Goal: Transaction & Acquisition: Subscribe to service/newsletter

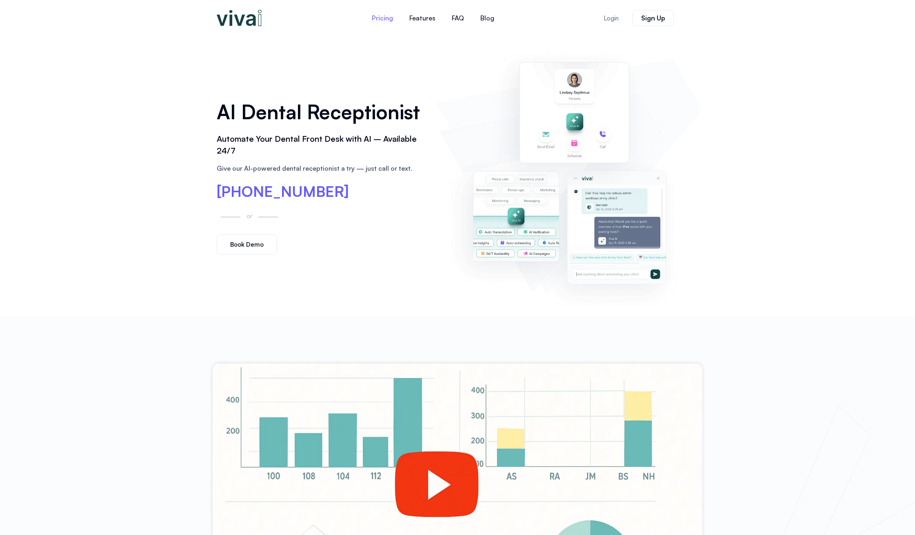
click at [385, 18] on link "Pricing" at bounding box center [383, 18] width 38 height 20
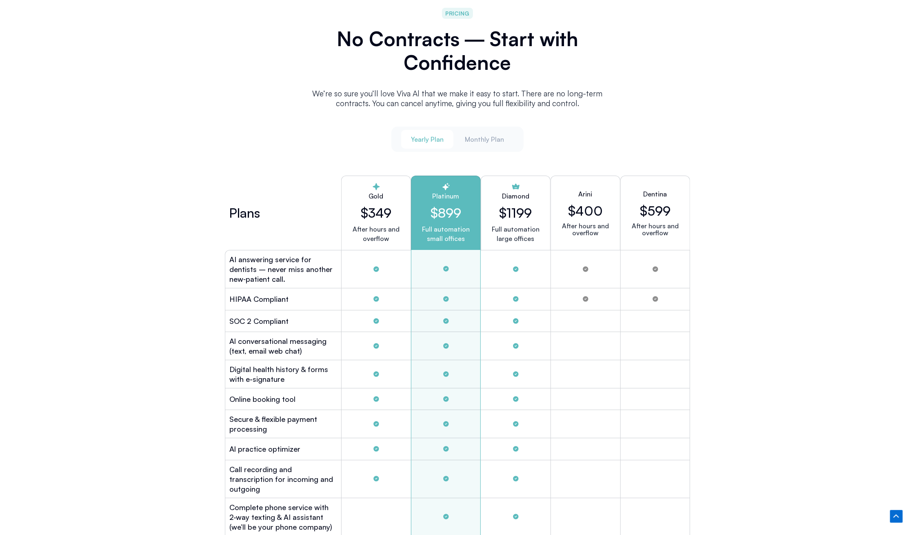
drag, startPoint x: 802, startPoint y: 237, endPoint x: 802, endPoint y: 246, distance: 8.6
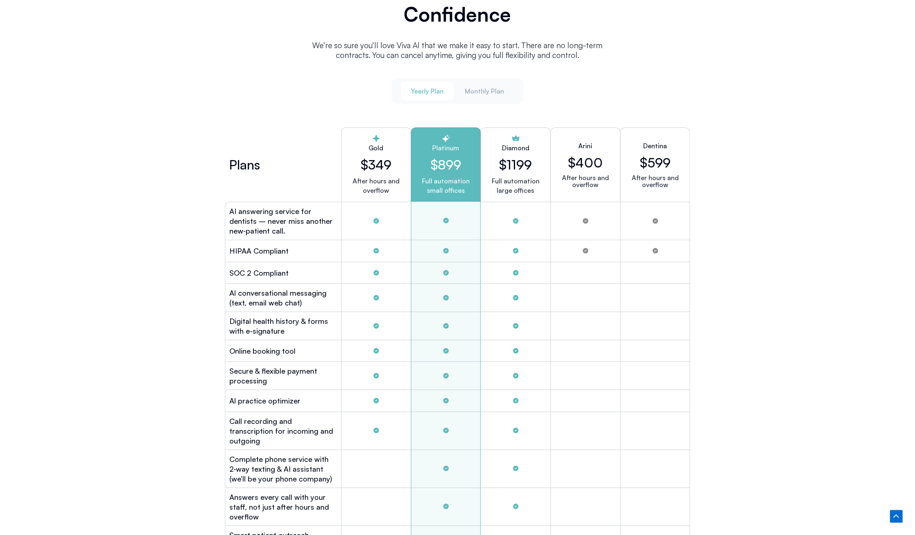
scroll to position [2175, 0]
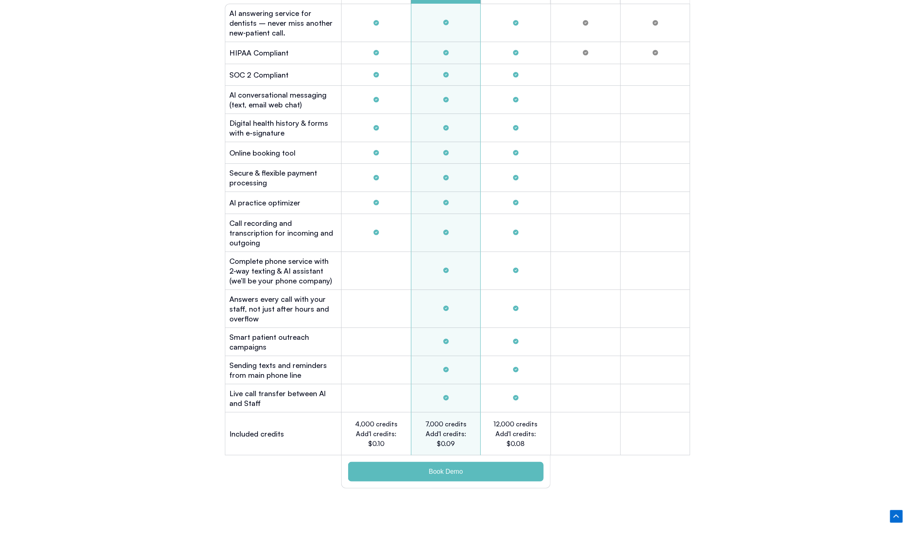
drag, startPoint x: 445, startPoint y: 143, endPoint x: 442, endPoint y: 158, distance: 15.1
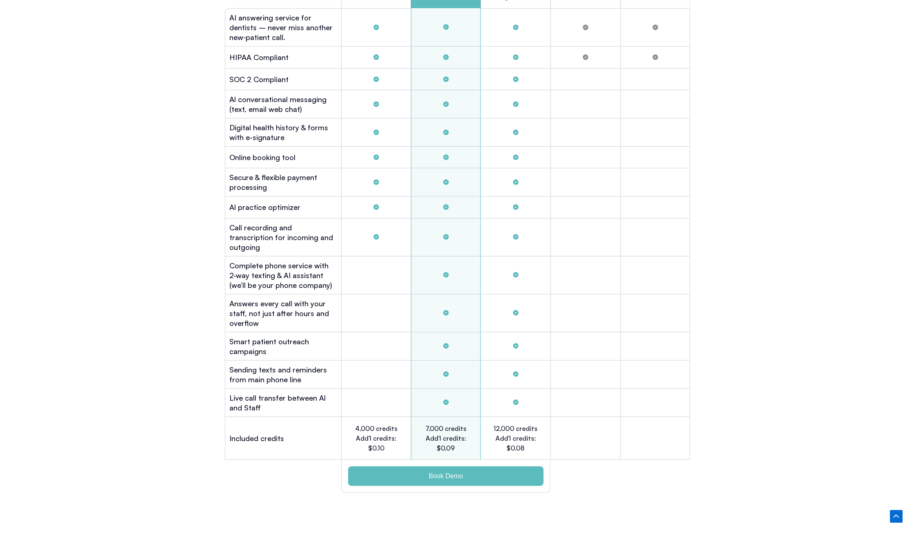
scroll to position [2374, 0]
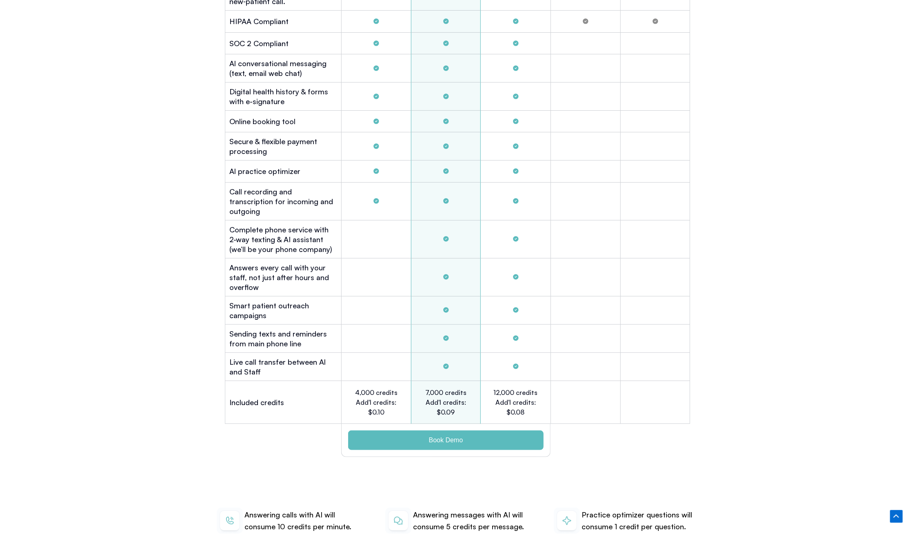
drag, startPoint x: 460, startPoint y: 231, endPoint x: 546, endPoint y: 270, distance: 94.0
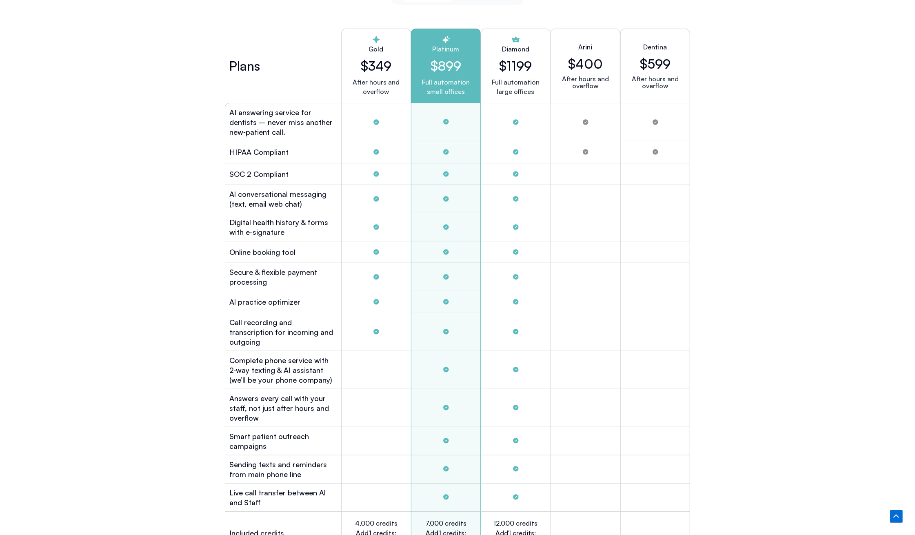
drag, startPoint x: 816, startPoint y: 404, endPoint x: 820, endPoint y: 364, distance: 40.6
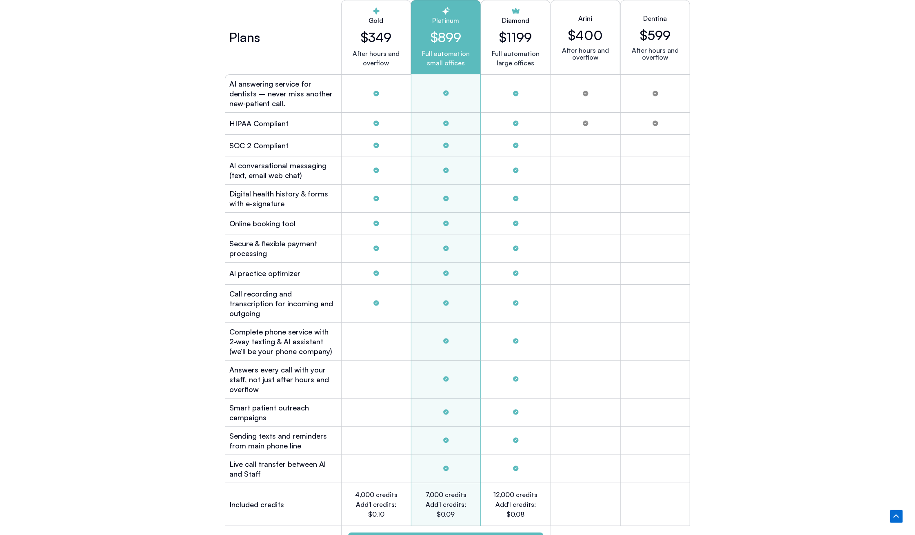
drag, startPoint x: 823, startPoint y: 347, endPoint x: 824, endPoint y: 337, distance: 9.5
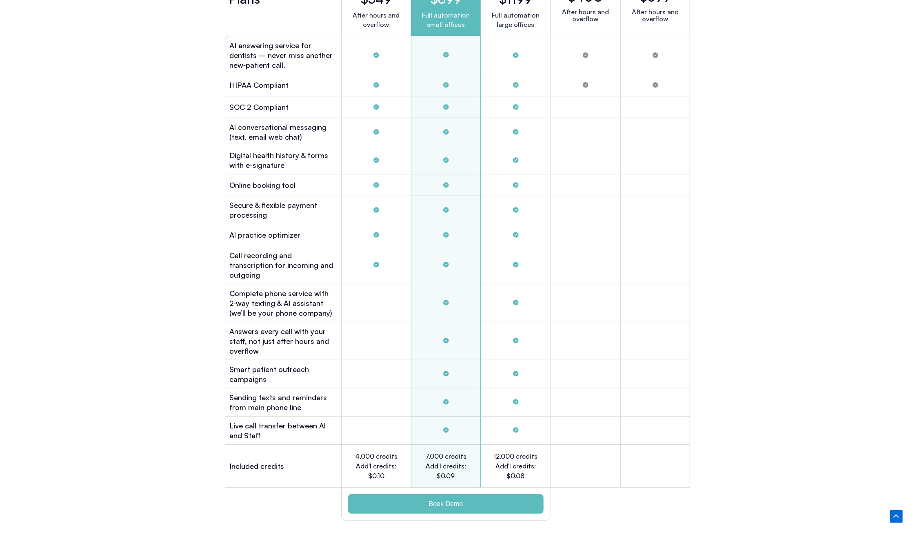
scroll to position [2321, 0]
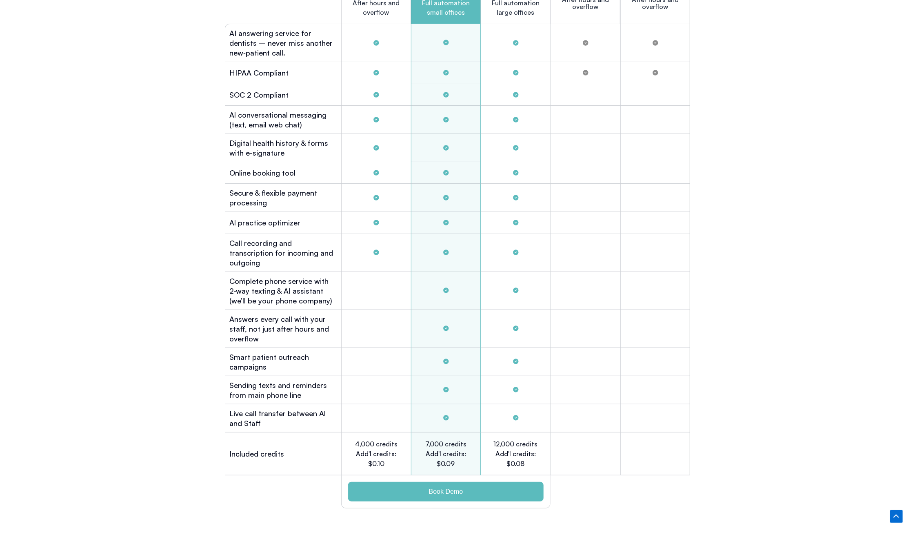
drag, startPoint x: 792, startPoint y: 190, endPoint x: 786, endPoint y: 208, distance: 19.4
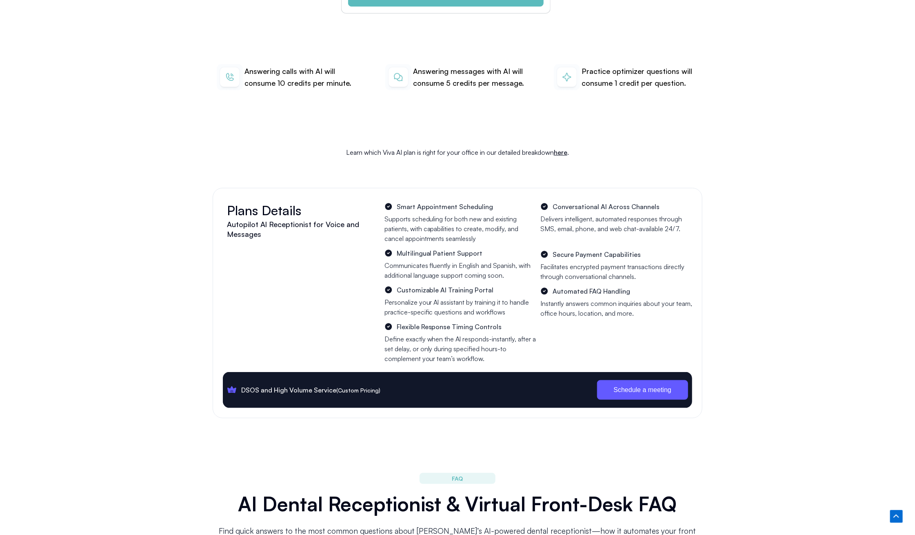
drag, startPoint x: 782, startPoint y: 231, endPoint x: 783, endPoint y: 267, distance: 36.7
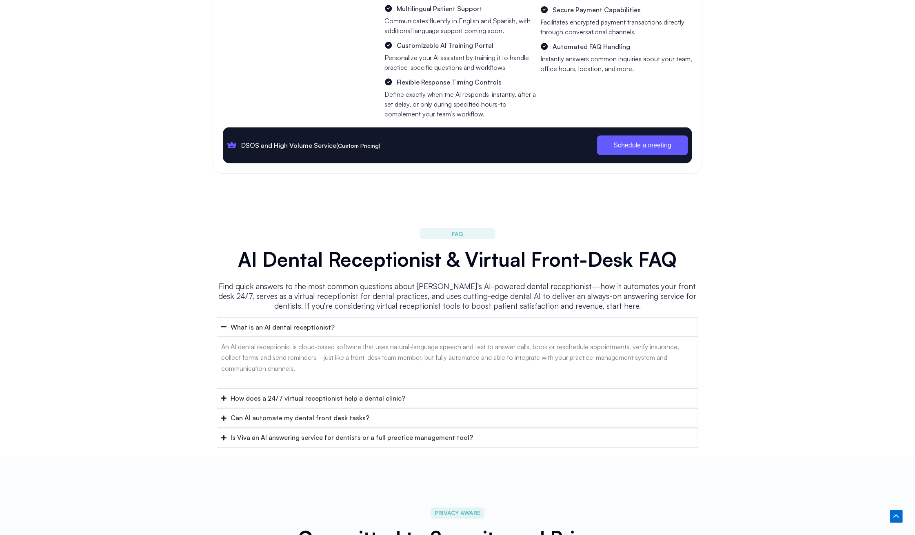
drag, startPoint x: 790, startPoint y: 284, endPoint x: 798, endPoint y: 327, distance: 44.4
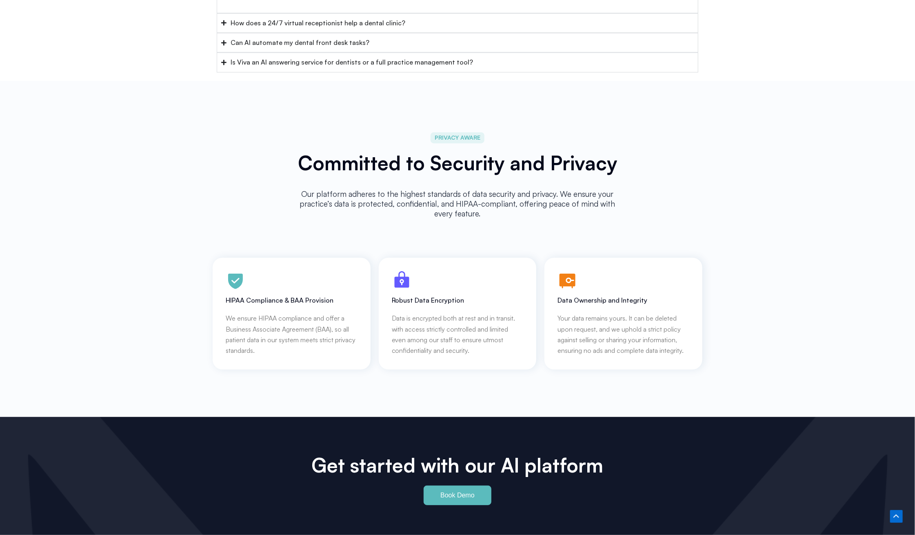
drag, startPoint x: 791, startPoint y: 302, endPoint x: 803, endPoint y: 375, distance: 74.1
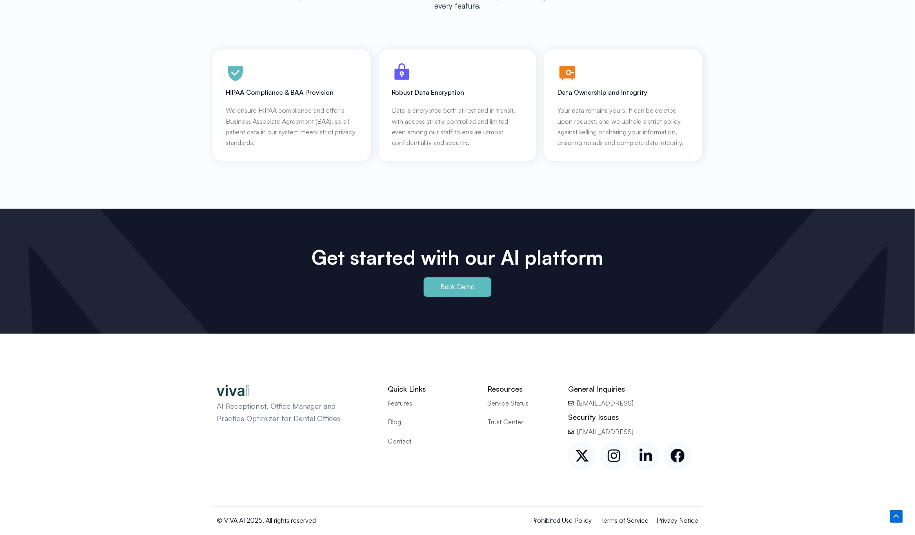
drag, startPoint x: 794, startPoint y: 415, endPoint x: 811, endPoint y: 480, distance: 67.4
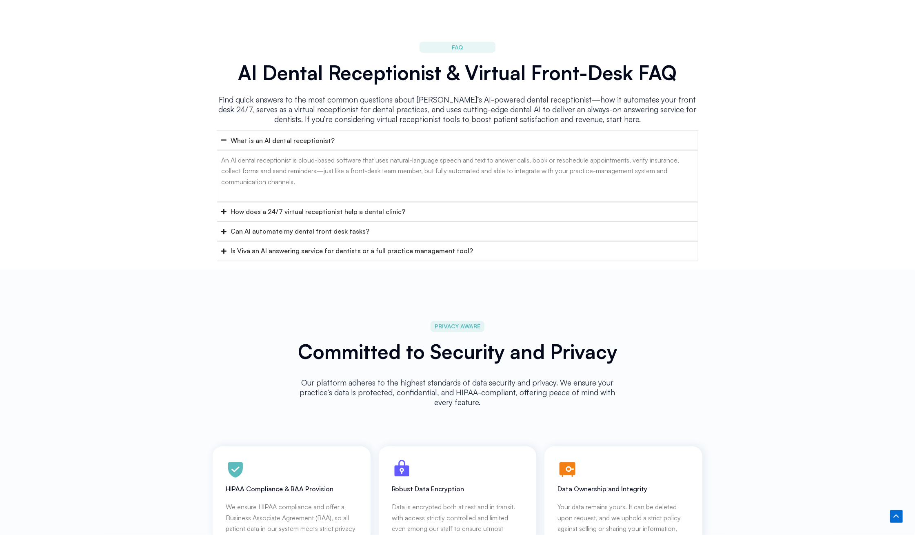
scroll to position [0, 0]
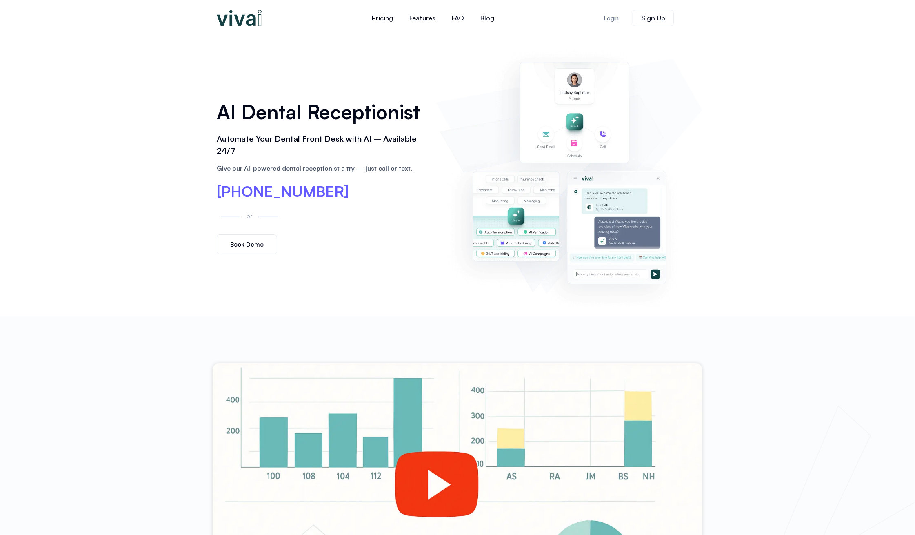
drag, startPoint x: 791, startPoint y: 287, endPoint x: 354, endPoint y: 83, distance: 482.1
click at [245, 22] on img at bounding box center [239, 18] width 45 height 16
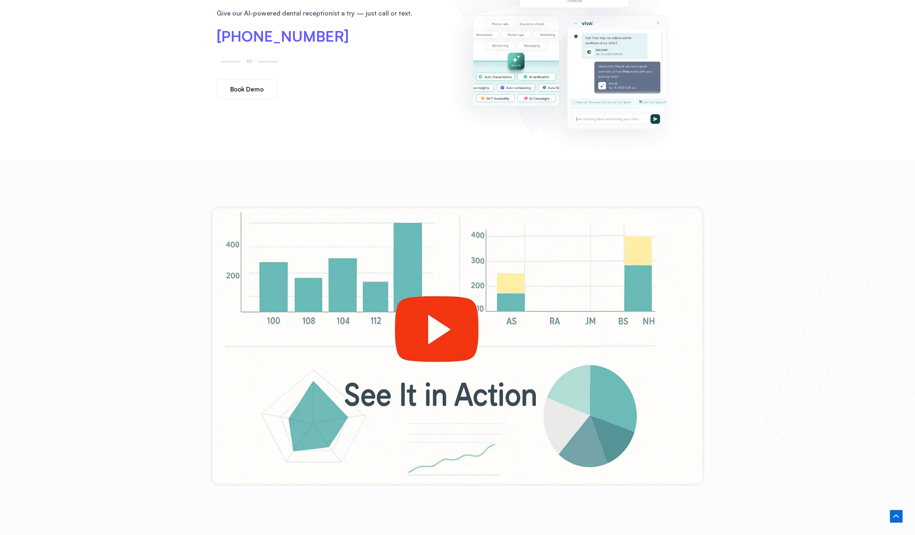
scroll to position [163, 0]
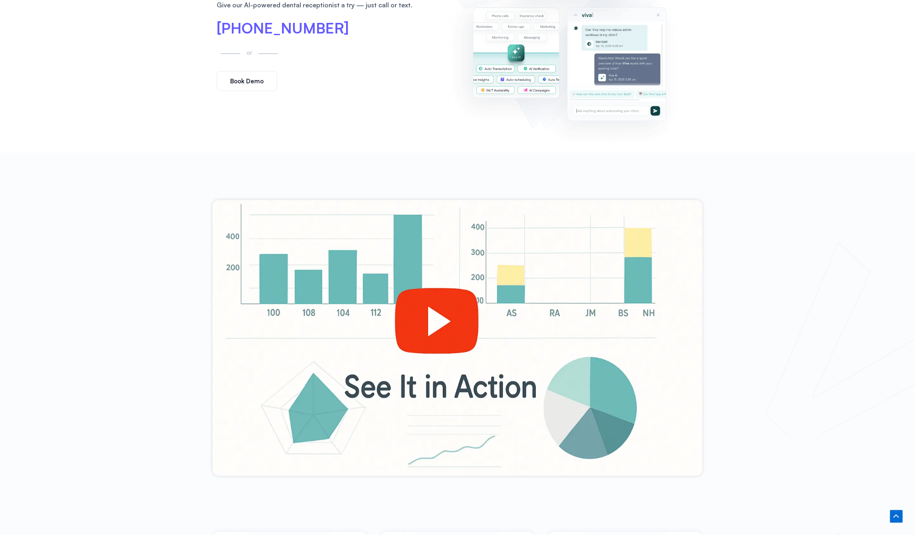
click at [245, 87] on link "Book Demo" at bounding box center [247, 81] width 60 height 20
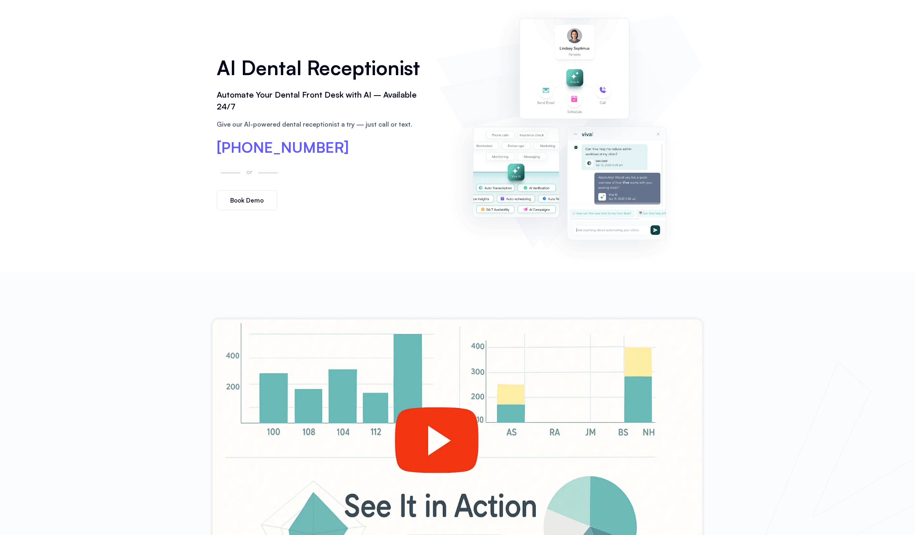
scroll to position [0, 0]
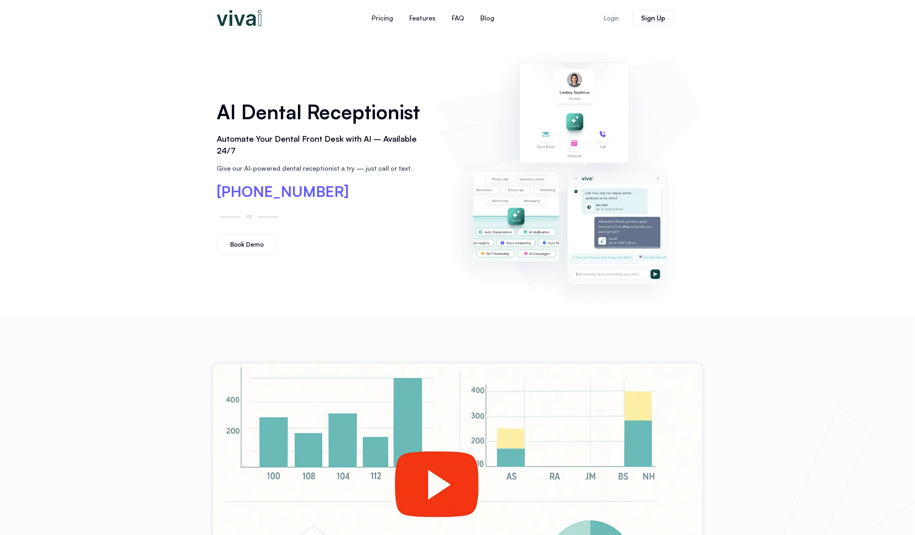
drag, startPoint x: 792, startPoint y: 304, endPoint x: 789, endPoint y: 279, distance: 25.1
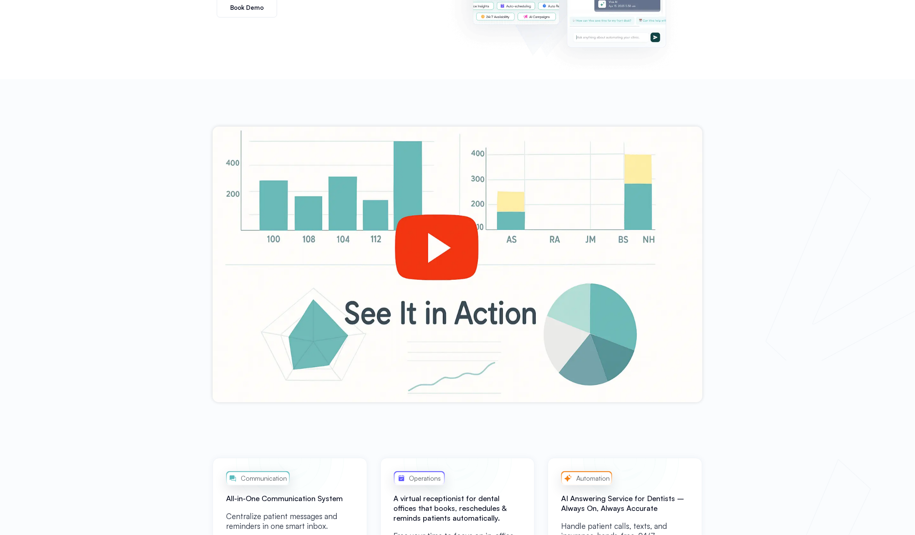
drag, startPoint x: 764, startPoint y: 303, endPoint x: 771, endPoint y: 376, distance: 73.4
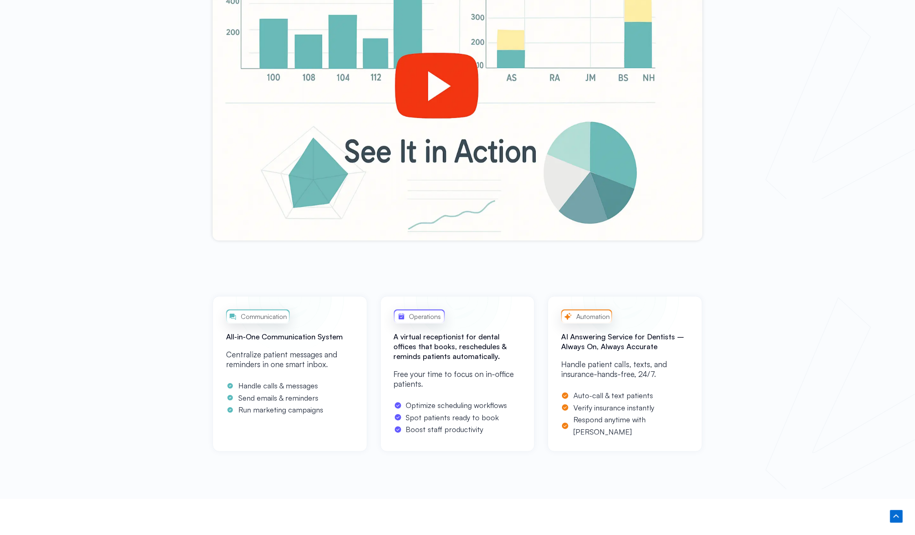
scroll to position [647, 0]
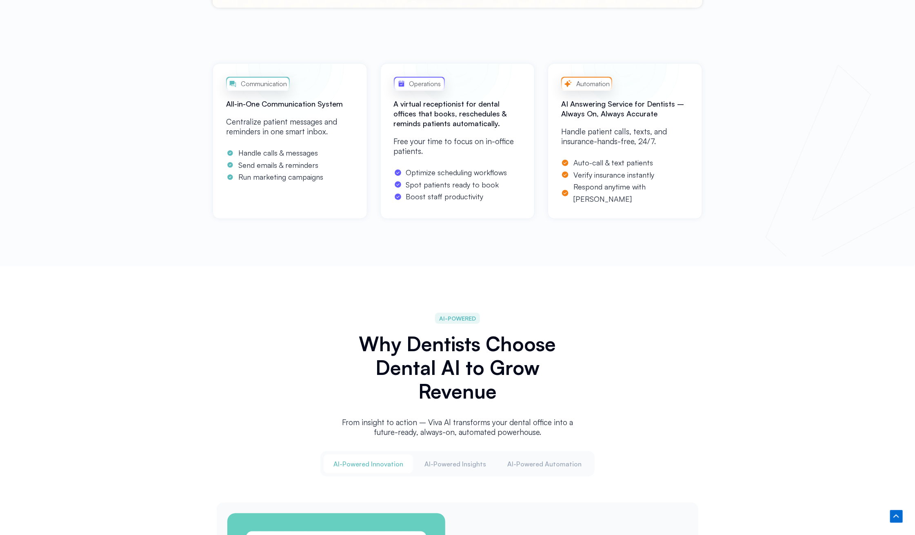
drag, startPoint x: 771, startPoint y: 319, endPoint x: 786, endPoint y: 386, distance: 68.9
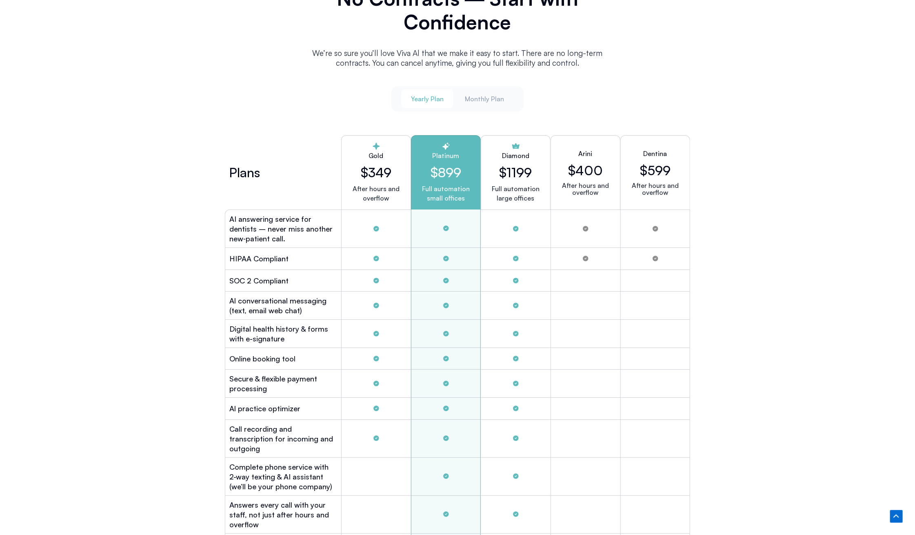
scroll to position [3026, 0]
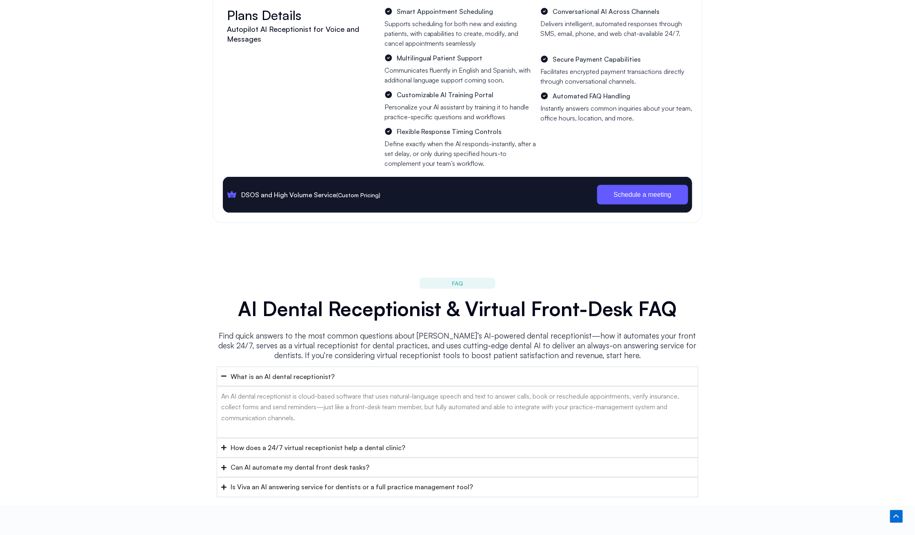
drag, startPoint x: 431, startPoint y: 121, endPoint x: 806, endPoint y: 378, distance: 454.8
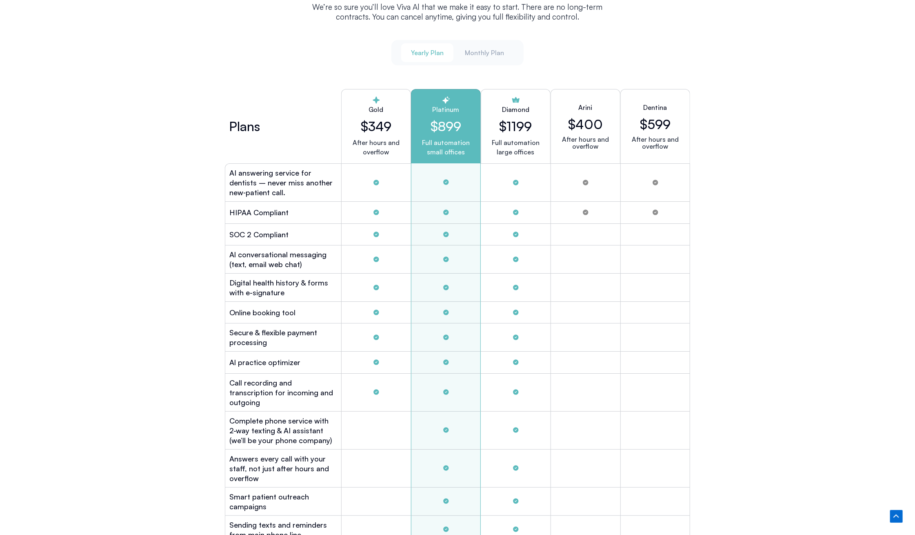
drag, startPoint x: 813, startPoint y: 370, endPoint x: 803, endPoint y: 227, distance: 143.7
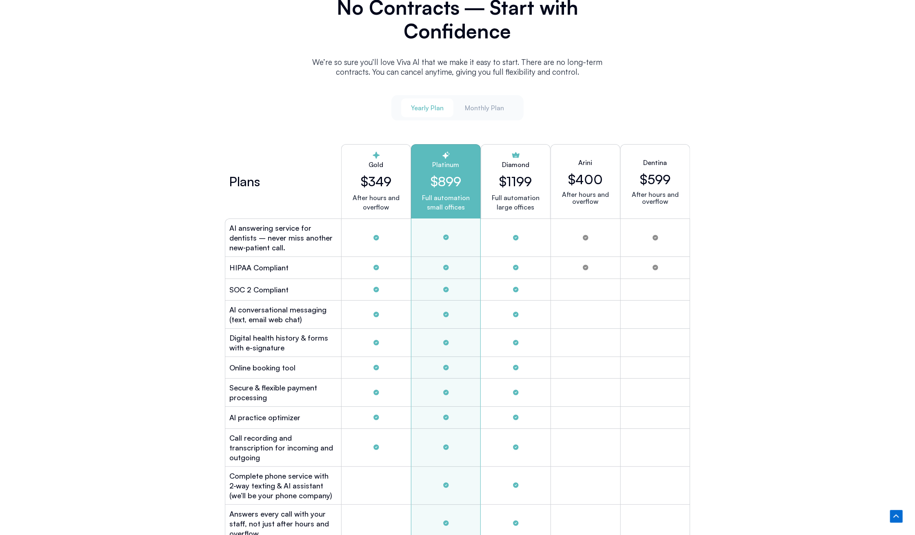
drag, startPoint x: 796, startPoint y: 351, endPoint x: 789, endPoint y: 353, distance: 7.0
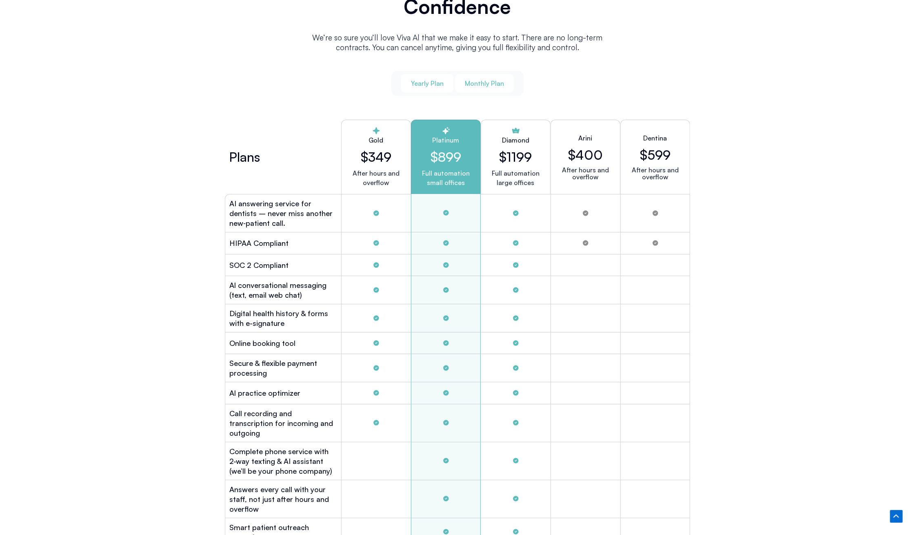
click at [483, 82] on span "Monthly Plan" at bounding box center [484, 83] width 39 height 9
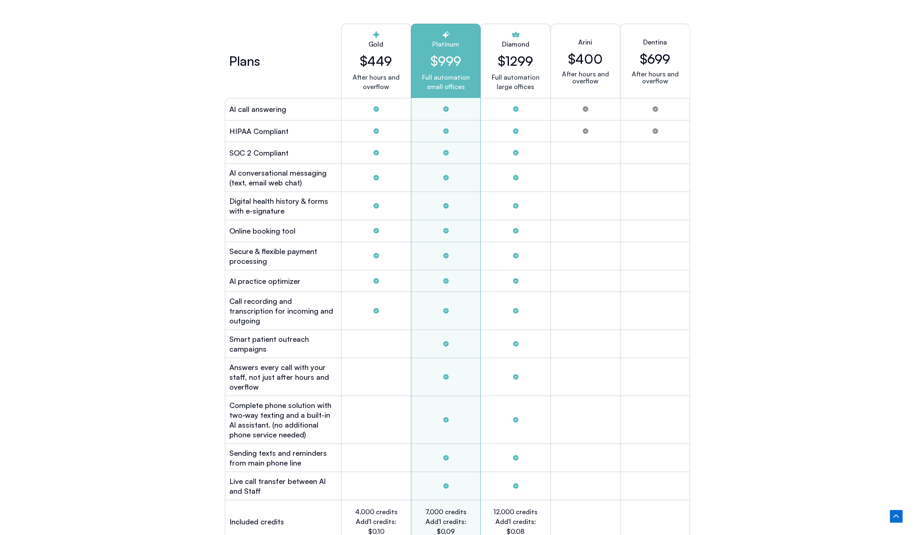
scroll to position [2230, 0]
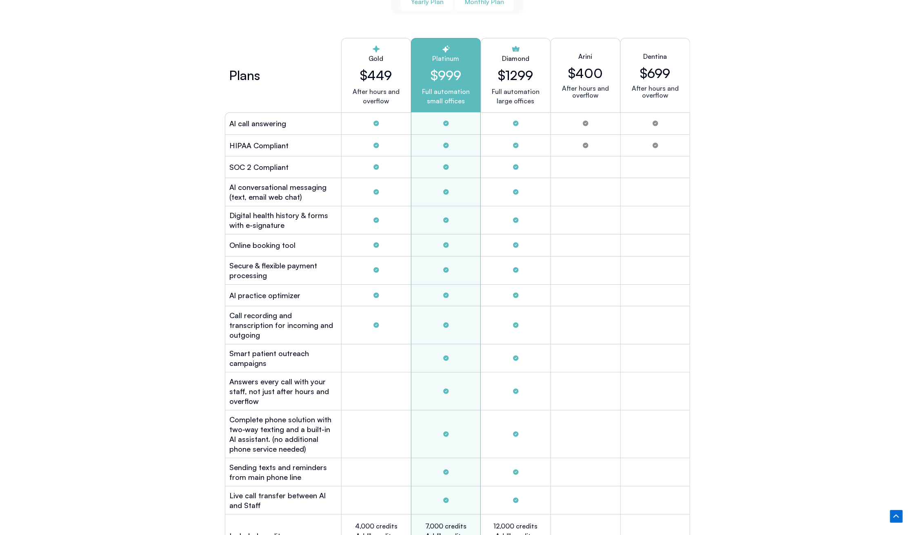
click at [433, 2] on span "Yearly Plan" at bounding box center [427, 1] width 33 height 9
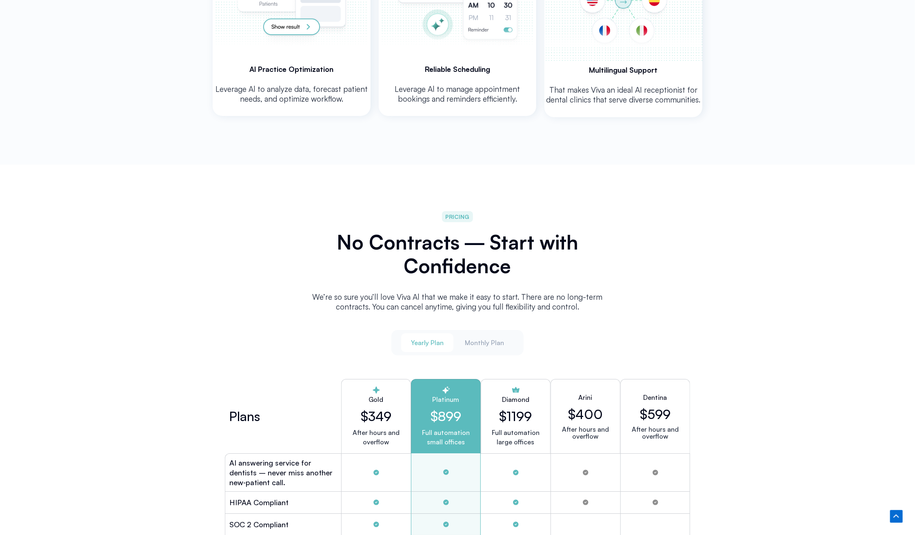
scroll to position [1857, 0]
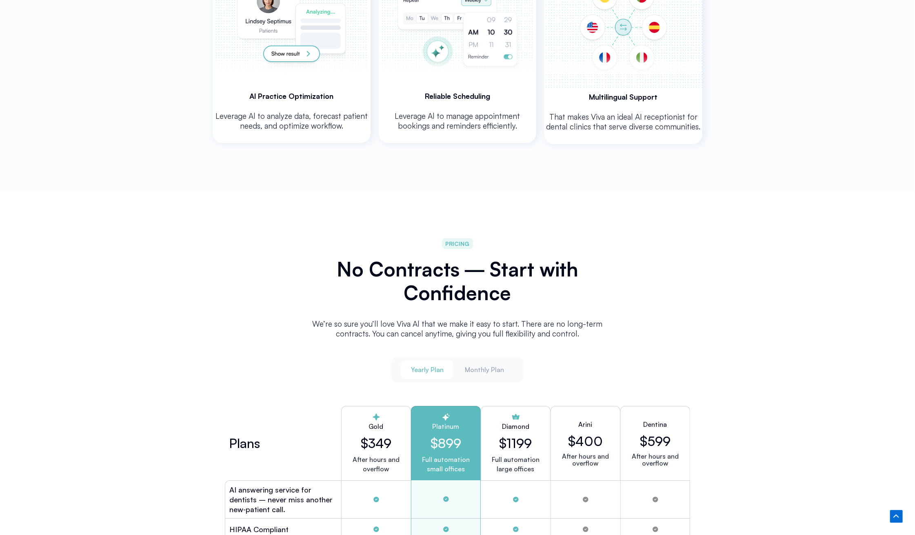
drag, startPoint x: 784, startPoint y: 384, endPoint x: 754, endPoint y: 295, distance: 94.5
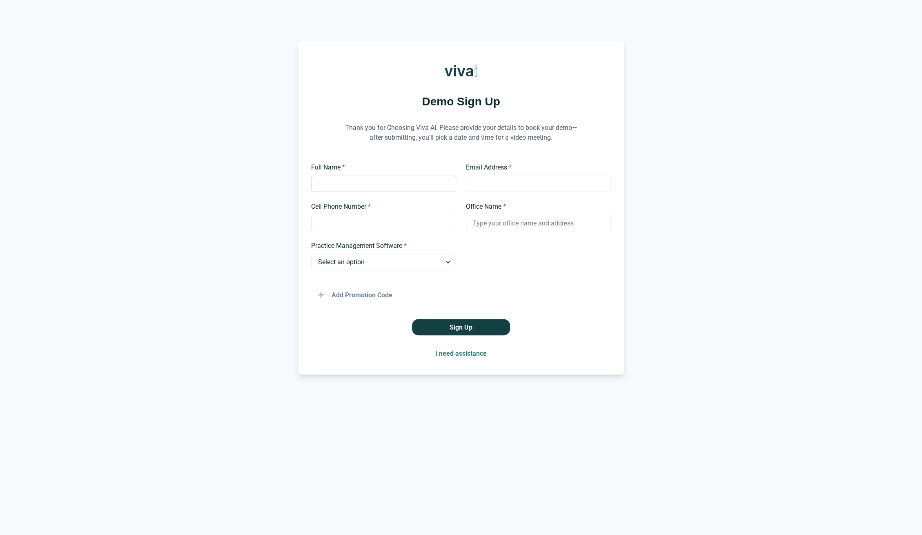
click at [367, 182] on input "Full Name *" at bounding box center [383, 184] width 145 height 16
click at [495, 183] on input "Email Address *" at bounding box center [538, 184] width 145 height 16
click at [424, 137] on p "Thank you for Choosing Viva AI. Please provide your details to book your demo—a…" at bounding box center [460, 133] width 245 height 40
